Goal: Find specific page/section: Find specific page/section

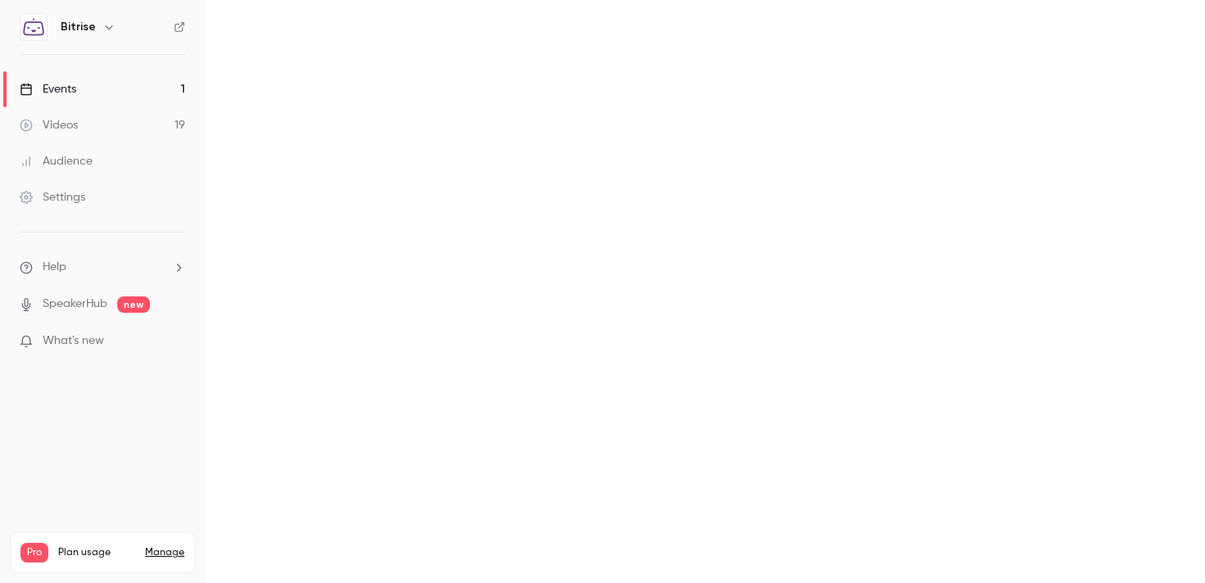
click at [84, 169] on div "Audience" at bounding box center [56, 161] width 73 height 16
